Goal: Find contact information

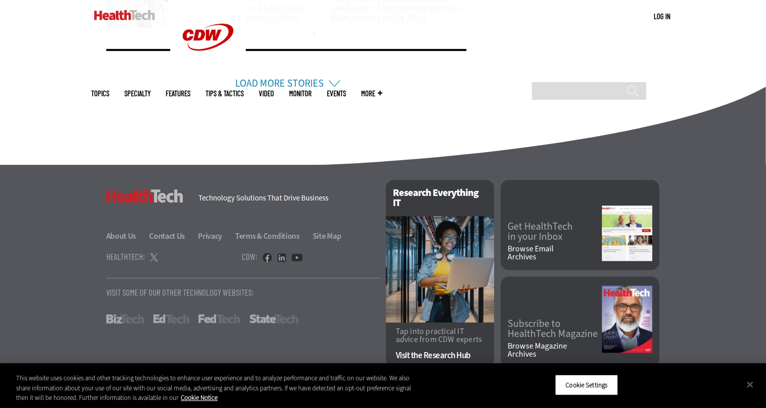
scroll to position [864, 0]
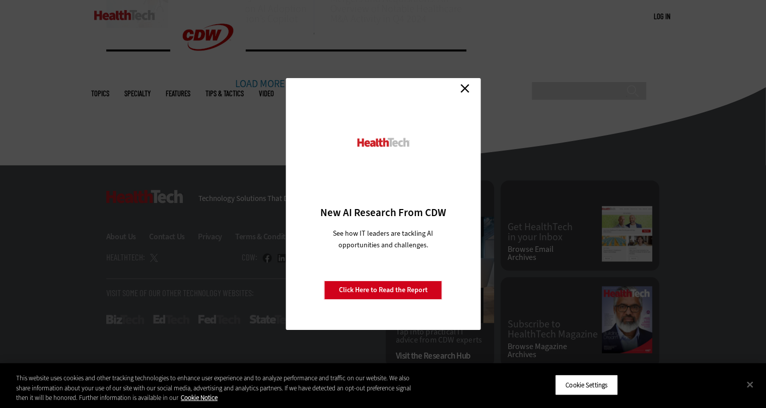
click at [142, 180] on div "Close New AI Research From CDW See how IT leaders are tackling AI opportunities…" at bounding box center [383, 204] width 766 height 408
click at [469, 86] on link "Close" at bounding box center [464, 88] width 15 height 15
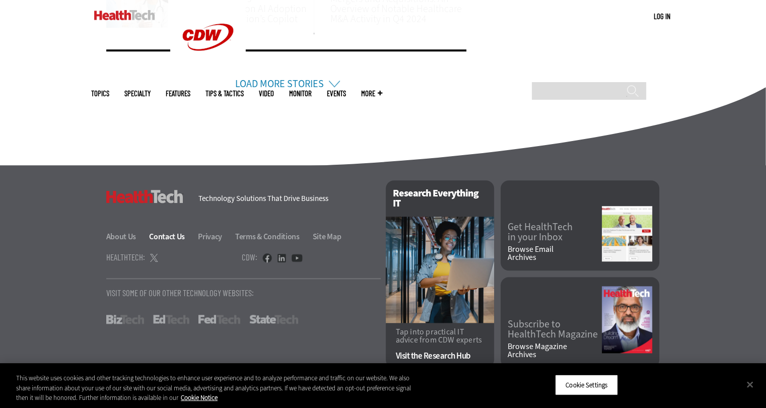
click at [165, 234] on link "Contact Us" at bounding box center [172, 236] width 47 height 11
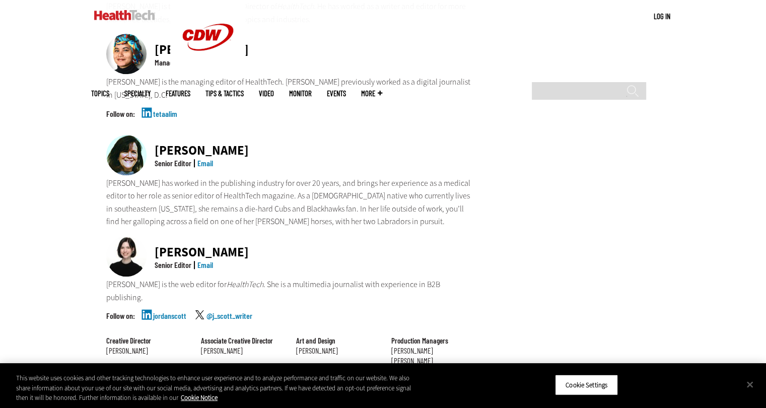
scroll to position [773, 0]
